Goal: Information Seeking & Learning: Learn about a topic

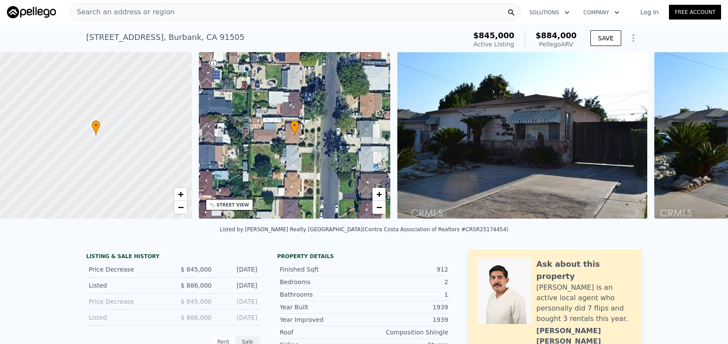
scroll to position [0, 3]
click at [143, 13] on span "Search an address or region" at bounding box center [122, 12] width 105 height 10
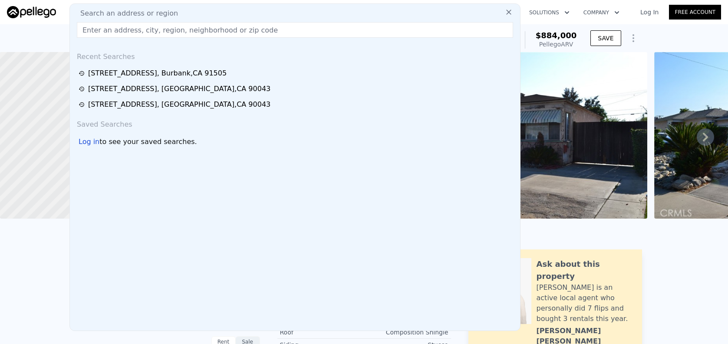
click at [151, 27] on input "text" at bounding box center [295, 30] width 437 height 16
paste input "[GEOGRAPHIC_DATA]"
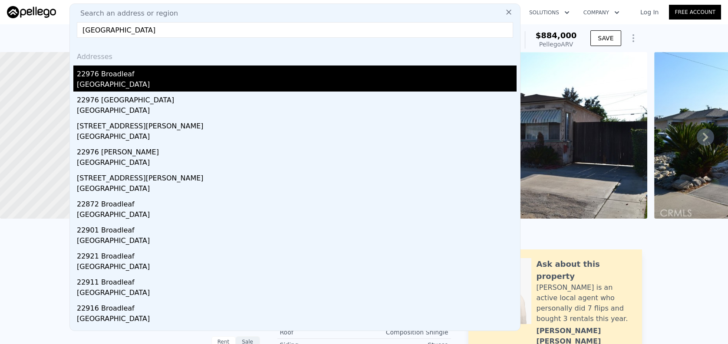
type input "[GEOGRAPHIC_DATA]"
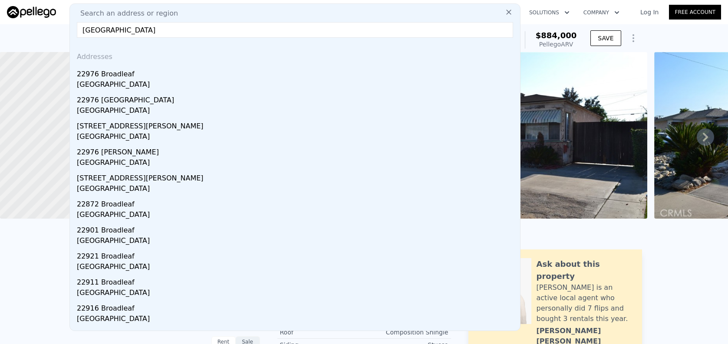
click at [315, 86] on div "[GEOGRAPHIC_DATA]" at bounding box center [297, 85] width 440 height 12
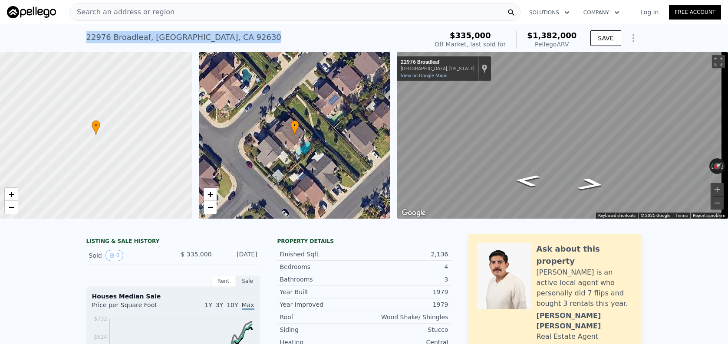
drag, startPoint x: 82, startPoint y: 33, endPoint x: 259, endPoint y: 38, distance: 177.3
click at [259, 38] on div "[GEOGRAPHIC_DATA] Sold [DATE] for $335k (~ARV $1.382m ) $335,000 Off Market, la…" at bounding box center [364, 38] width 728 height 28
copy div "[STREET_ADDRESS]"
click at [151, 20] on div "Search an address or region" at bounding box center [122, 12] width 105 height 17
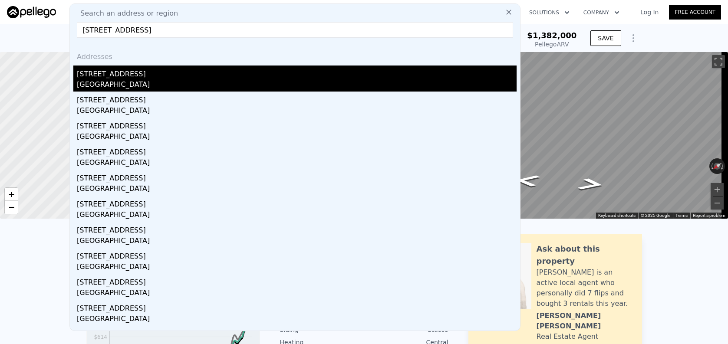
type input "[STREET_ADDRESS]"
click at [186, 80] on div "[GEOGRAPHIC_DATA]" at bounding box center [297, 85] width 440 height 12
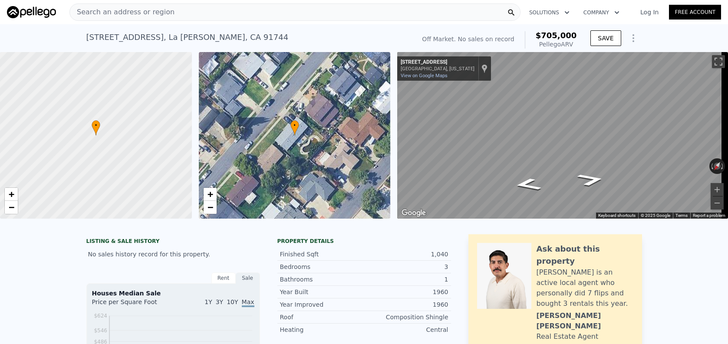
click at [210, 15] on div "Search an address or region" at bounding box center [294, 11] width 451 height 17
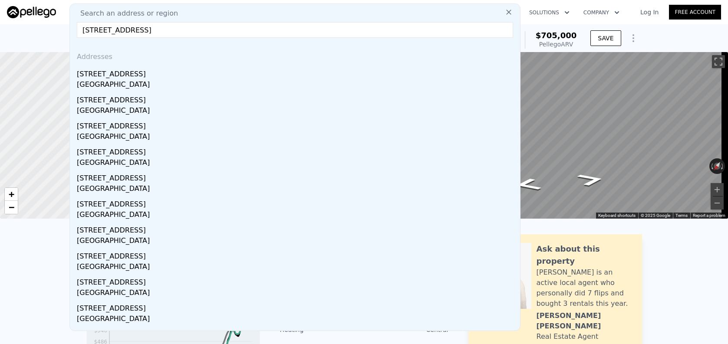
drag, startPoint x: 157, startPoint y: 29, endPoint x: 294, endPoint y: 44, distance: 137.7
click at [294, 44] on div "Search an address or region [STREET_ADDRESS] Addresses [STREET_ADDRESS] [STREET…" at bounding box center [294, 167] width 451 height 328
drag, startPoint x: 162, startPoint y: 30, endPoint x: 250, endPoint y: 30, distance: 87.7
click at [253, 30] on input "[STREET_ADDRESS]" at bounding box center [295, 30] width 437 height 16
drag, startPoint x: 236, startPoint y: 30, endPoint x: 151, endPoint y: 30, distance: 85.6
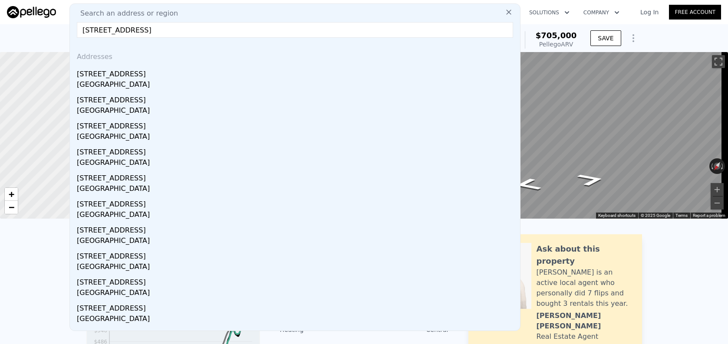
click at [151, 30] on input "[STREET_ADDRESS]" at bounding box center [295, 30] width 437 height 16
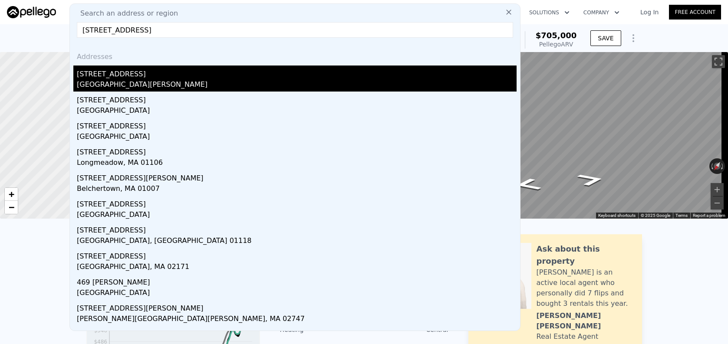
type input "[STREET_ADDRESS]"
click at [139, 79] on div "[GEOGRAPHIC_DATA][PERSON_NAME]" at bounding box center [297, 85] width 440 height 12
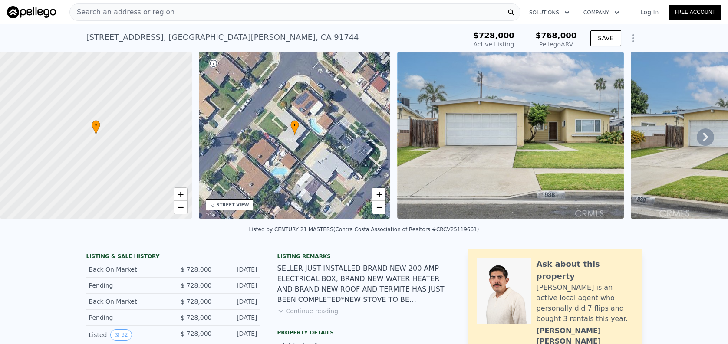
click at [198, 18] on div "Search an address or region" at bounding box center [294, 11] width 451 height 17
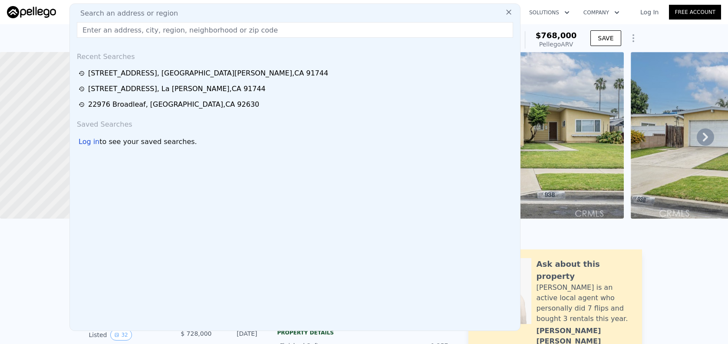
click at [200, 31] on input "text" at bounding box center [295, 30] width 437 height 16
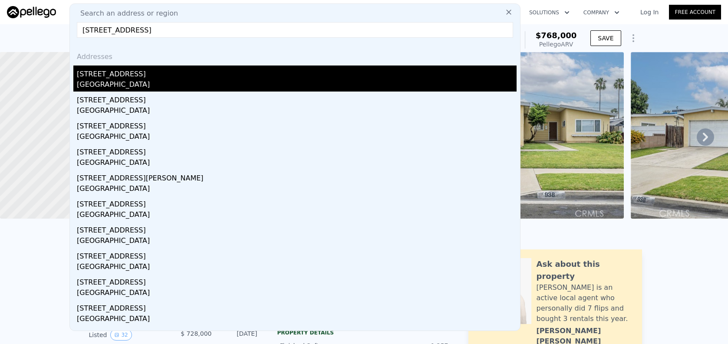
type input "[STREET_ADDRESS]"
click at [206, 77] on div "[STREET_ADDRESS]" at bounding box center [297, 73] width 440 height 14
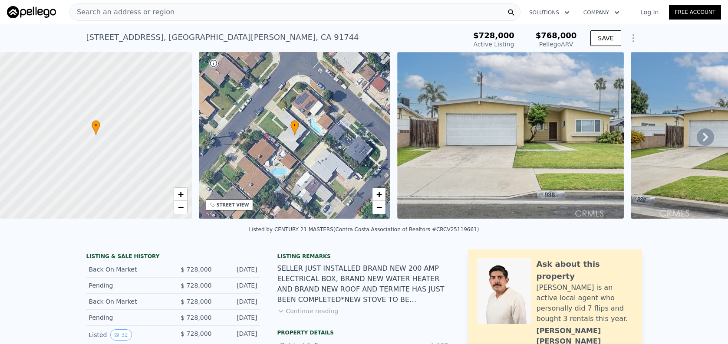
type input "2"
type input "936"
type input "1751"
type input "5552"
type input "10981"
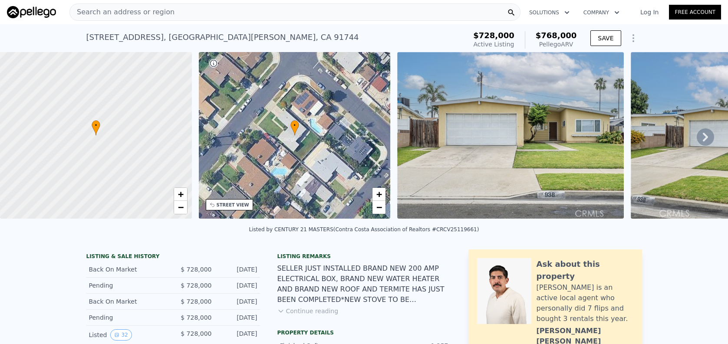
type input "$ 913,000"
type input "$ 57,874"
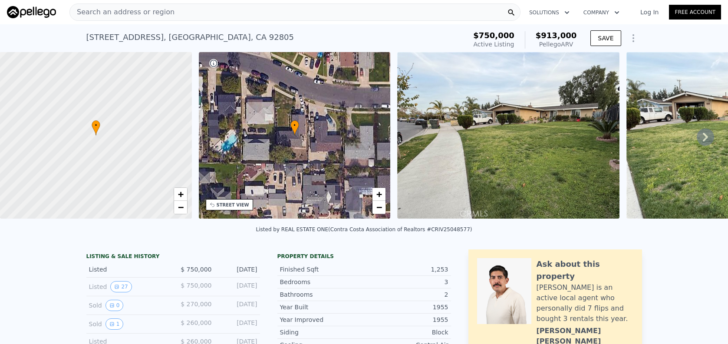
click at [250, 15] on div "Search an address or region" at bounding box center [294, 11] width 451 height 17
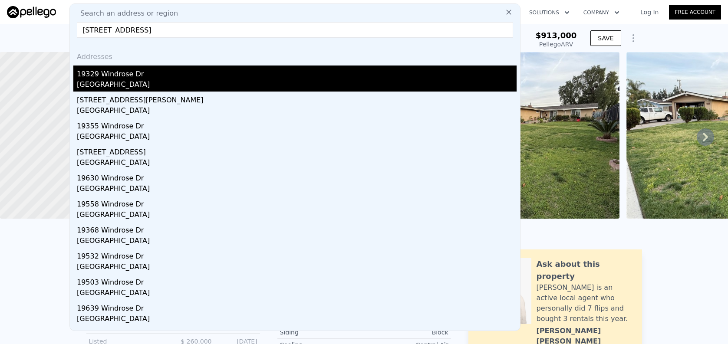
type input "[STREET_ADDRESS]"
click at [271, 86] on div "[GEOGRAPHIC_DATA]" at bounding box center [297, 85] width 440 height 12
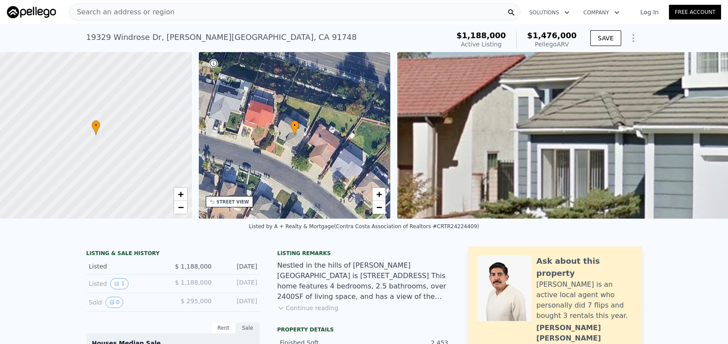
click at [264, 21] on div "Search an address or region Solutions Company Open main menu Log In Free Account" at bounding box center [364, 12] width 715 height 21
click at [265, 16] on div "Search an address or region" at bounding box center [294, 11] width 451 height 17
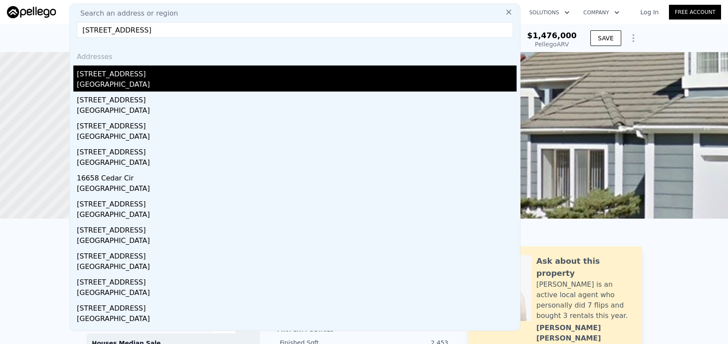
type input "[STREET_ADDRESS]"
click at [297, 89] on div "[GEOGRAPHIC_DATA]" at bounding box center [297, 85] width 440 height 12
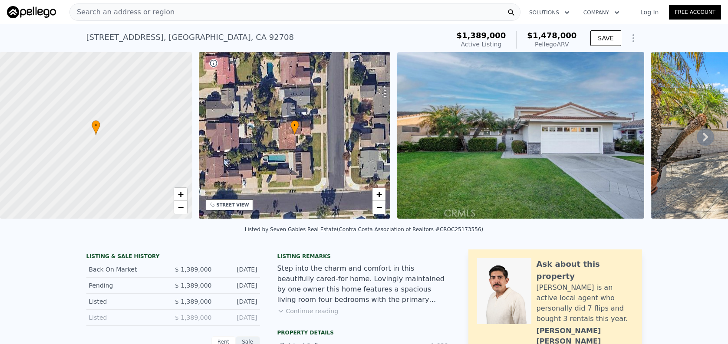
click at [346, 10] on div "Search an address or region" at bounding box center [294, 11] width 451 height 17
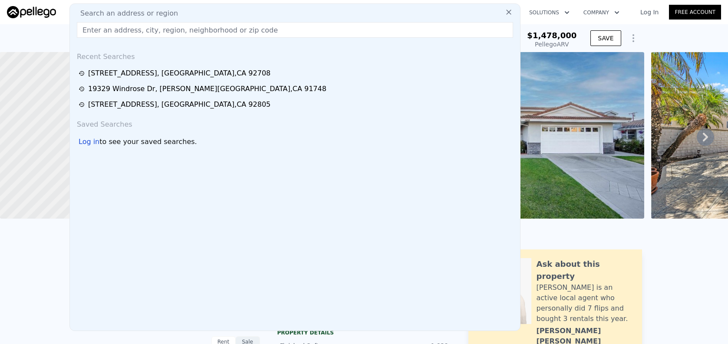
paste input "[STREET_ADDRESS][PERSON_NAME]"
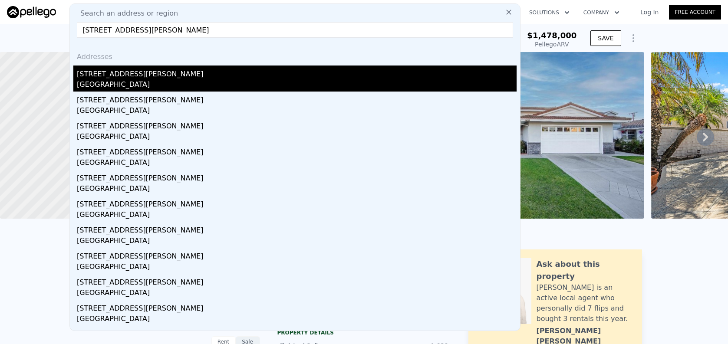
type input "[STREET_ADDRESS][PERSON_NAME]"
click at [377, 85] on div "[GEOGRAPHIC_DATA]" at bounding box center [297, 85] width 440 height 12
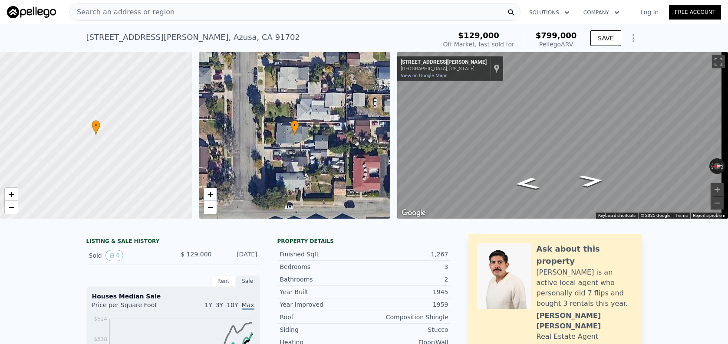
click at [135, 16] on span "Search an address or region" at bounding box center [122, 12] width 105 height 10
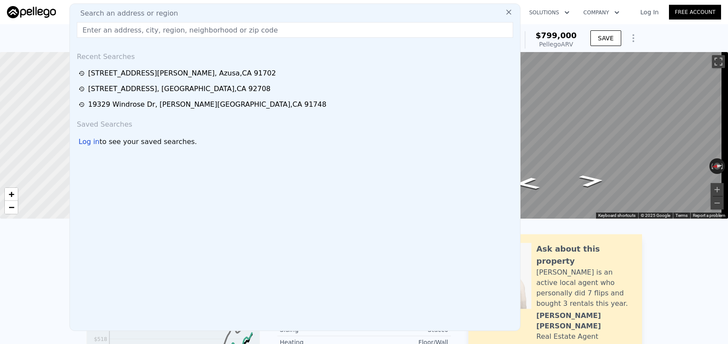
click at [147, 32] on input "text" at bounding box center [295, 30] width 437 height 16
paste input "[STREET_ADDRESS]"
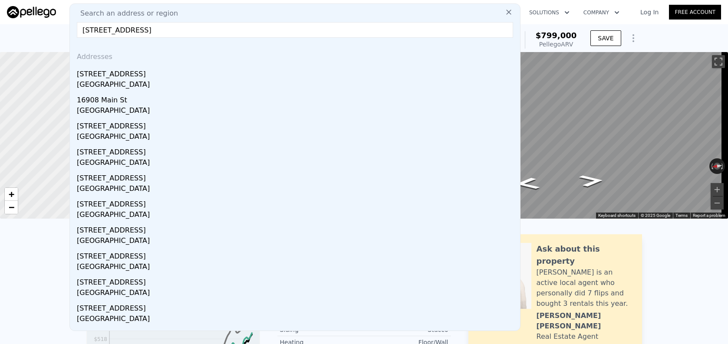
drag, startPoint x: 149, startPoint y: 30, endPoint x: 287, endPoint y: 35, distance: 138.7
click at [287, 35] on input "[STREET_ADDRESS]" at bounding box center [295, 30] width 437 height 16
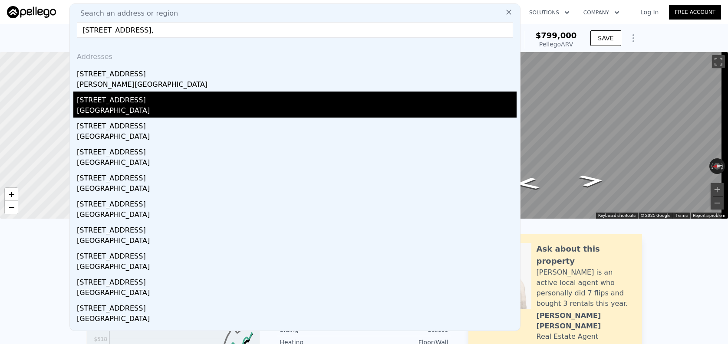
type input "[STREET_ADDRESS],"
click at [194, 103] on div "[STREET_ADDRESS]" at bounding box center [297, 99] width 440 height 14
